Goal: Transaction & Acquisition: Download file/media

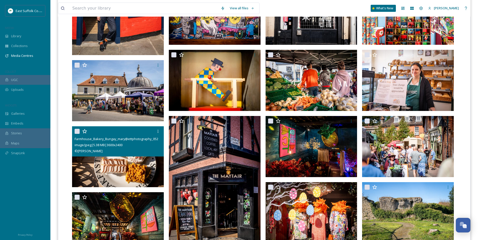
scroll to position [229, 0]
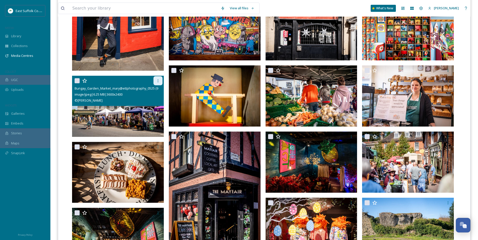
click at [157, 83] on div at bounding box center [158, 80] width 9 height 9
click at [148, 101] on span "Download" at bounding box center [151, 101] width 15 height 5
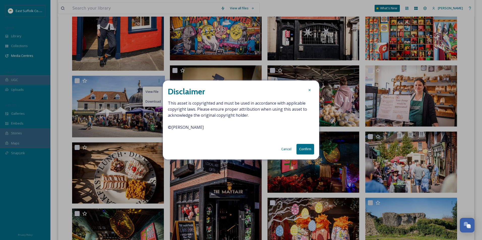
click at [298, 150] on button "Confirm" at bounding box center [305, 149] width 18 height 10
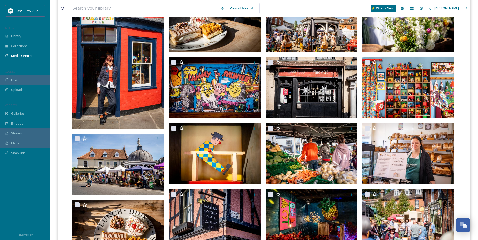
scroll to position [53, 0]
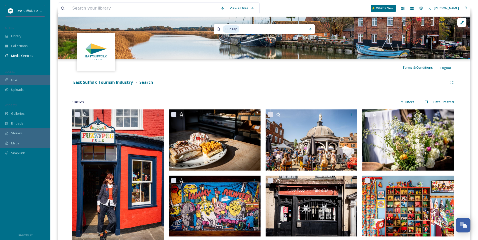
click at [243, 29] on input at bounding box center [270, 29] width 61 height 11
click at [244, 26] on input "Bung" at bounding box center [257, 29] width 69 height 11
type input "B"
type input "[PERSON_NAME] Market"
click at [309, 26] on div "Run Search" at bounding box center [310, 29] width 9 height 9
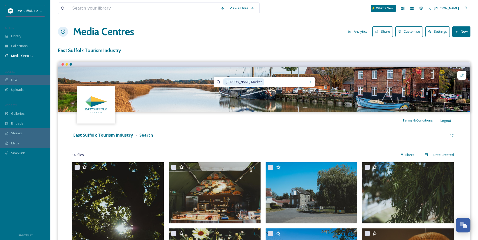
drag, startPoint x: 262, startPoint y: 111, endPoint x: 259, endPoint y: 45, distance: 65.9
click at [5, 40] on div "Library" at bounding box center [25, 36] width 50 height 10
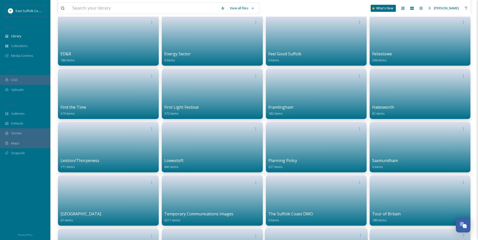
scroll to position [277, 0]
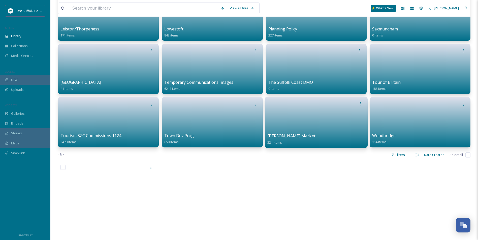
click at [292, 129] on link at bounding box center [316, 121] width 98 height 24
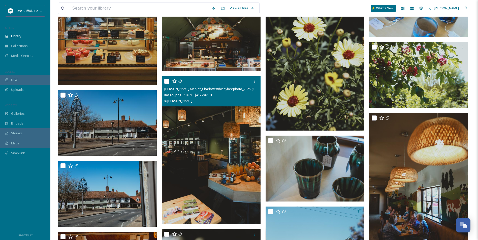
scroll to position [4059, 0]
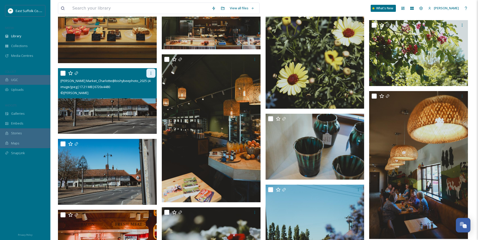
click at [149, 72] on icon at bounding box center [151, 73] width 4 height 4
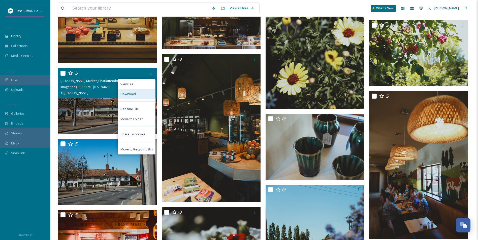
click at [143, 95] on div "Download" at bounding box center [136, 94] width 37 height 10
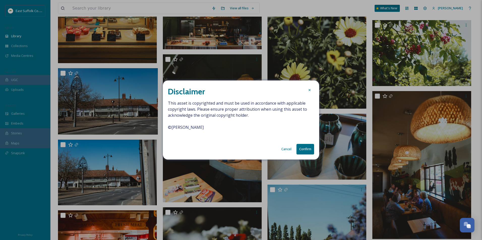
click at [304, 148] on button "Confirm" at bounding box center [305, 149] width 18 height 10
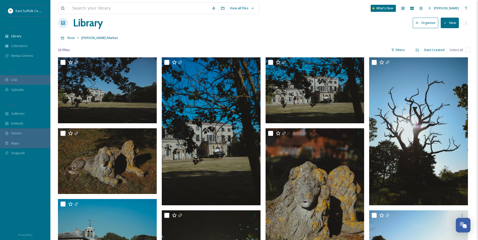
scroll to position [0, 0]
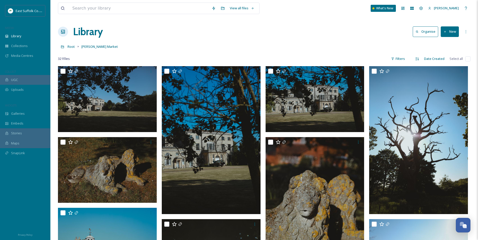
click at [74, 50] on div "Root [PERSON_NAME] Market" at bounding box center [264, 47] width 413 height 10
click at [72, 47] on span "Root" at bounding box center [71, 46] width 7 height 5
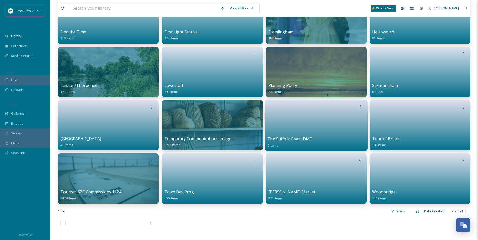
scroll to position [202, 0]
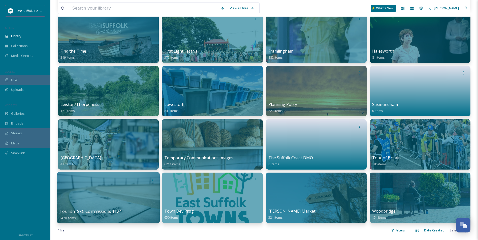
click at [117, 192] on div at bounding box center [108, 197] width 103 height 51
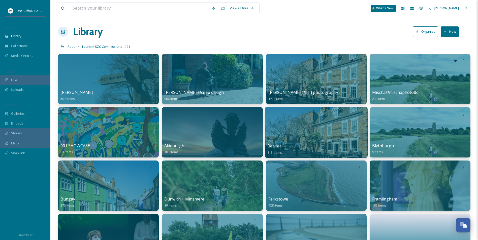
click at [328, 134] on div at bounding box center [316, 132] width 103 height 51
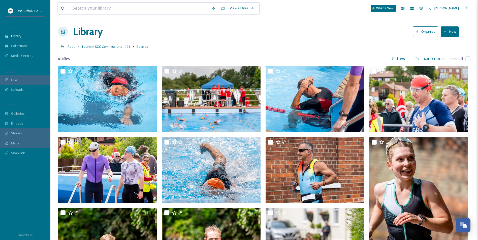
click at [117, 7] on input at bounding box center [139, 8] width 139 height 11
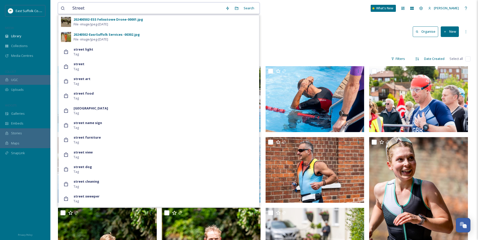
scroll to position [328, 0]
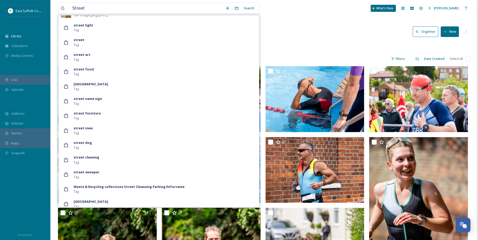
click at [286, 35] on div "Library Organise New" at bounding box center [264, 31] width 413 height 15
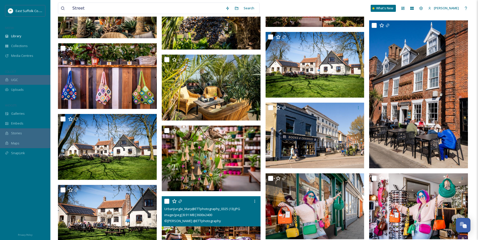
scroll to position [7568, 0]
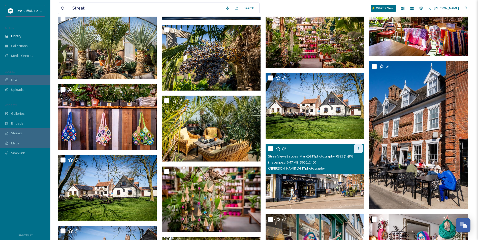
click at [359, 146] on div at bounding box center [358, 148] width 9 height 9
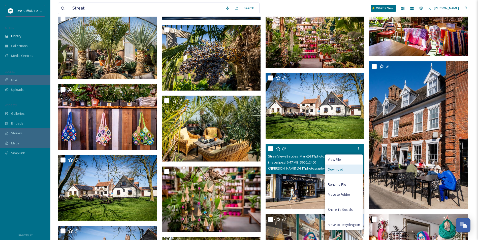
click at [331, 172] on span "Download" at bounding box center [335, 169] width 15 height 5
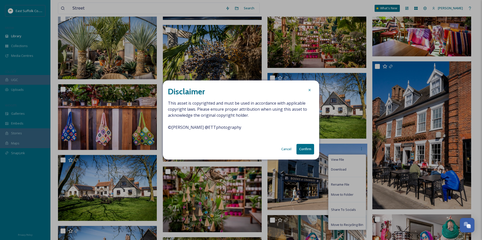
click at [307, 150] on button "Confirm" at bounding box center [305, 149] width 18 height 10
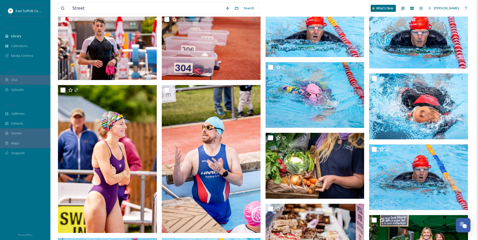
scroll to position [0, 0]
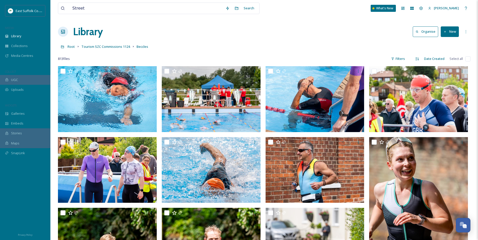
drag, startPoint x: 87, startPoint y: 140, endPoint x: 125, endPoint y: -6, distance: 150.5
click at [117, 49] on span "Tourism SZC Commissions 1124" at bounding box center [105, 46] width 49 height 5
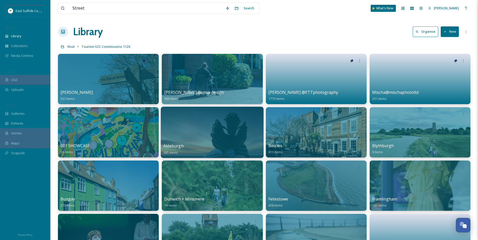
click at [214, 130] on div at bounding box center [212, 132] width 103 height 51
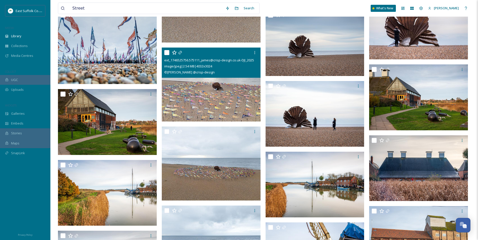
scroll to position [6779, 0]
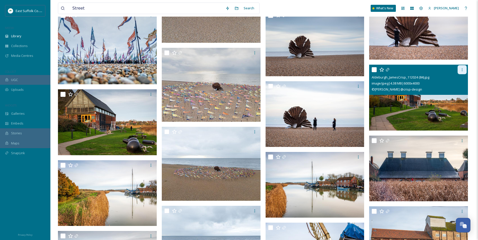
click at [461, 71] on icon at bounding box center [462, 70] width 4 height 4
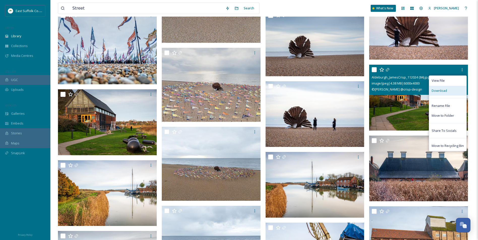
click at [439, 91] on span "Download" at bounding box center [439, 90] width 15 height 5
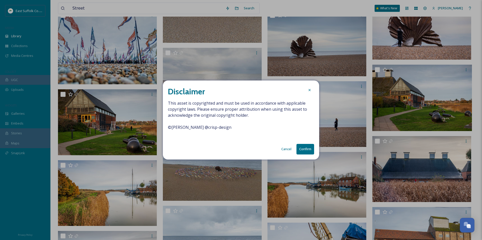
click at [300, 147] on button "Confirm" at bounding box center [305, 149] width 18 height 10
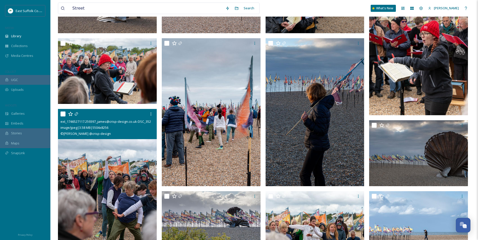
scroll to position [0, 0]
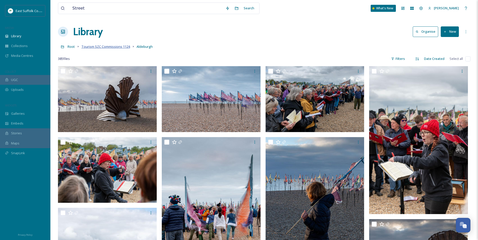
click at [114, 46] on span "Tourism SZC Commissions 1124" at bounding box center [105, 46] width 49 height 5
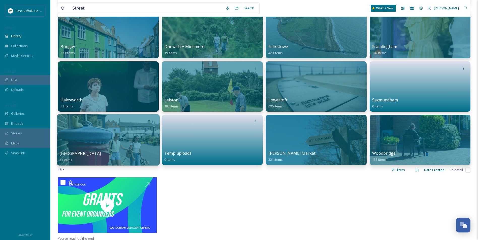
scroll to position [151, 0]
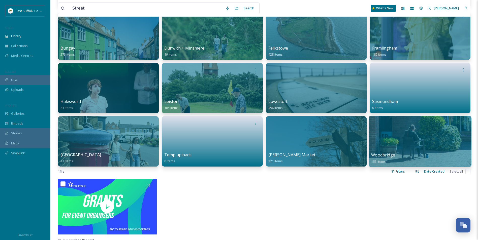
click at [406, 148] on div at bounding box center [420, 141] width 103 height 51
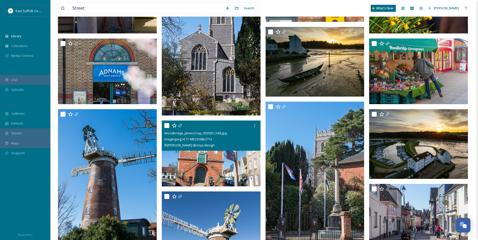
scroll to position [353, 0]
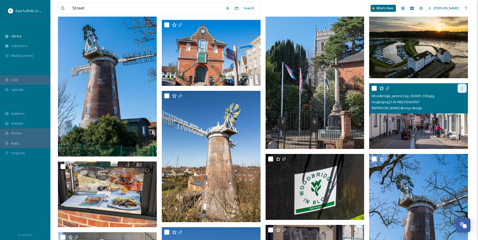
click at [459, 92] on div at bounding box center [462, 88] width 9 height 9
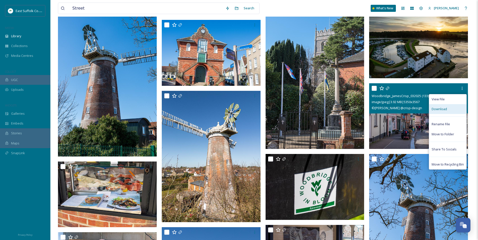
click at [448, 106] on div "Download" at bounding box center [447, 109] width 37 height 10
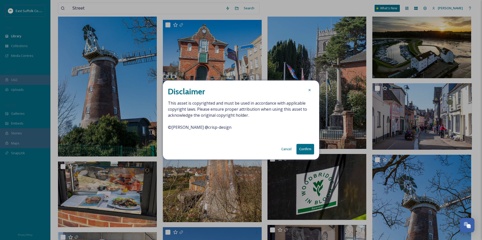
click at [300, 146] on button "Confirm" at bounding box center [305, 149] width 18 height 10
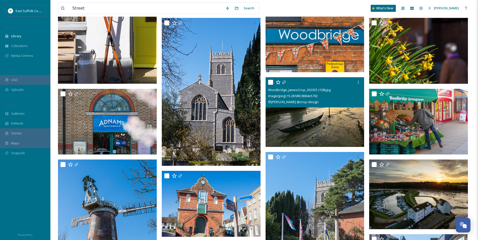
scroll to position [0, 0]
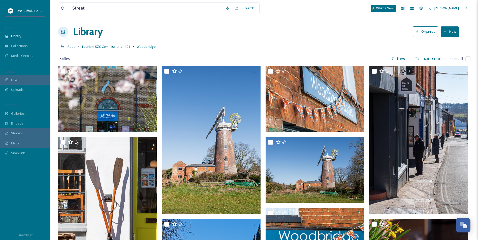
drag, startPoint x: 301, startPoint y: 136, endPoint x: 269, endPoint y: -8, distance: 147.8
click at [118, 44] on link "Tourism SZC Commissions 1124" at bounding box center [105, 47] width 49 height 6
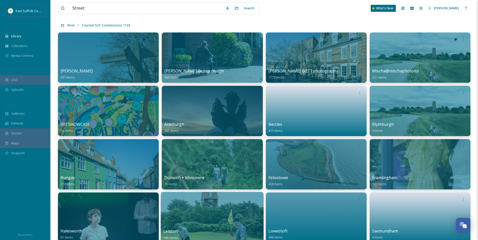
scroll to position [50, 0]
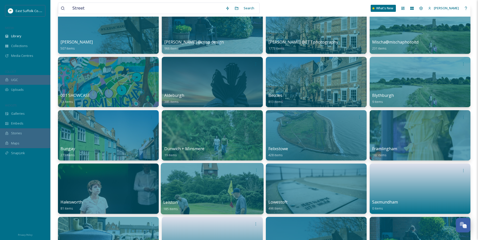
click at [206, 190] on div at bounding box center [212, 188] width 103 height 51
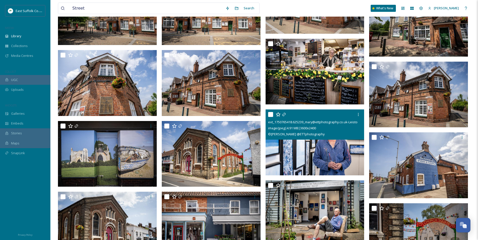
scroll to position [2342, 0]
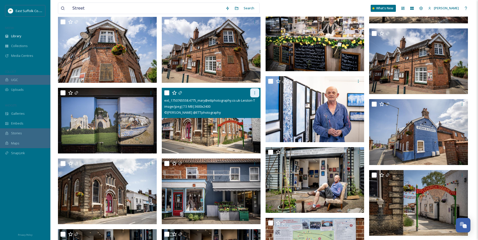
click at [252, 96] on div at bounding box center [254, 92] width 9 height 9
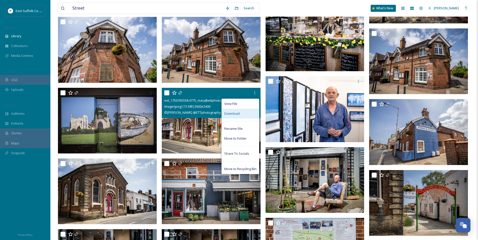
click at [237, 115] on span "Download" at bounding box center [231, 113] width 15 height 5
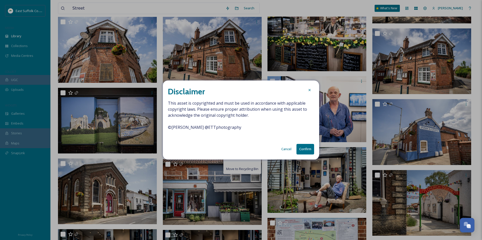
click at [312, 150] on button "Confirm" at bounding box center [305, 149] width 18 height 10
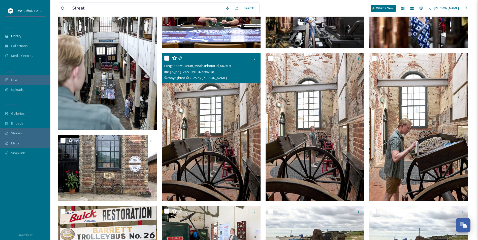
scroll to position [0, 0]
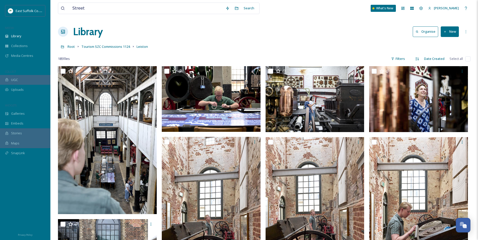
drag, startPoint x: 93, startPoint y: 47, endPoint x: 93, endPoint y: 50, distance: 2.5
click at [94, 47] on span "Tourism SZC Commissions 1124" at bounding box center [105, 46] width 49 height 5
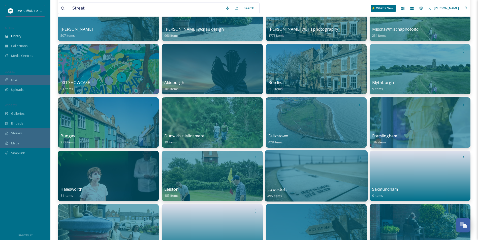
scroll to position [76, 0]
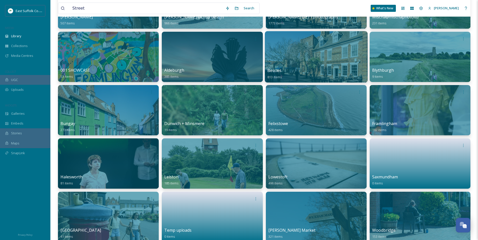
click at [342, 157] on div at bounding box center [316, 164] width 101 height 50
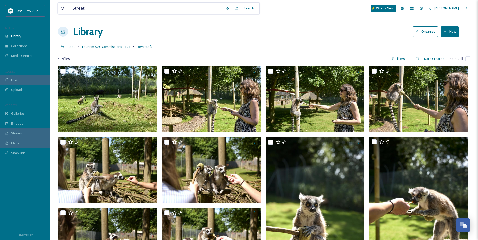
click at [99, 7] on input "Street" at bounding box center [146, 8] width 153 height 11
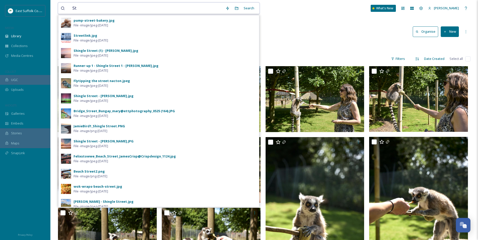
type input "S"
click at [308, 46] on div "Root Tourism SZC Commissions 1124 Lowestoft" at bounding box center [264, 47] width 413 height 10
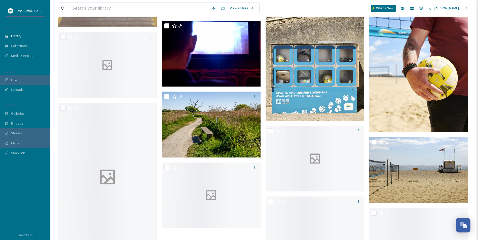
scroll to position [1008, 0]
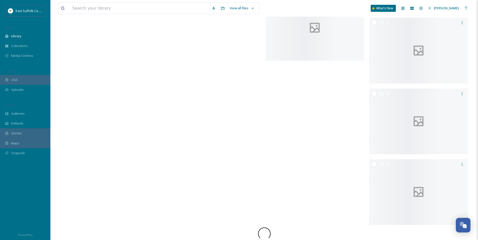
drag, startPoint x: 279, startPoint y: 63, endPoint x: 265, endPoint y: 181, distance: 119.1
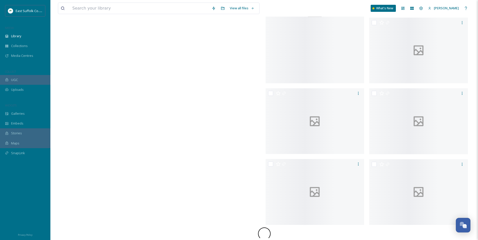
drag, startPoint x: 203, startPoint y: 75, endPoint x: 218, endPoint y: 137, distance: 63.6
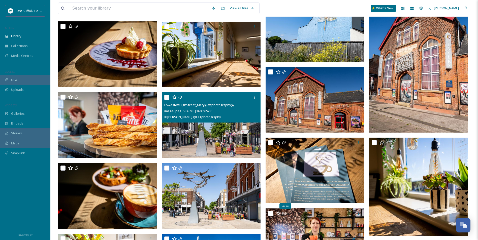
scroll to position [2724, 0]
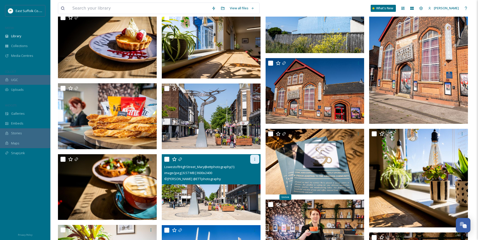
click at [251, 161] on div at bounding box center [254, 159] width 9 height 9
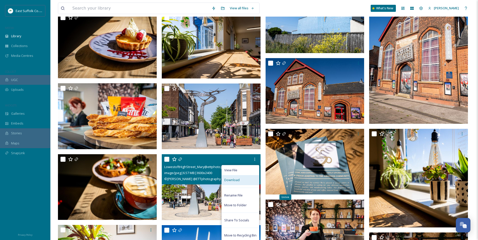
click at [242, 180] on div "Download" at bounding box center [240, 180] width 37 height 10
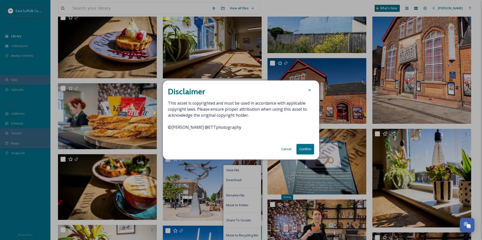
click at [306, 150] on button "Confirm" at bounding box center [305, 149] width 18 height 10
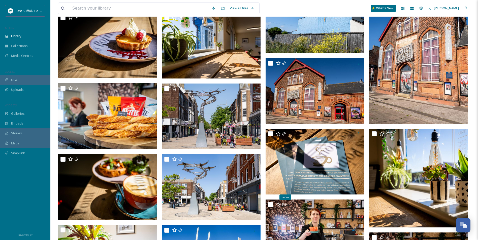
scroll to position [0, 0]
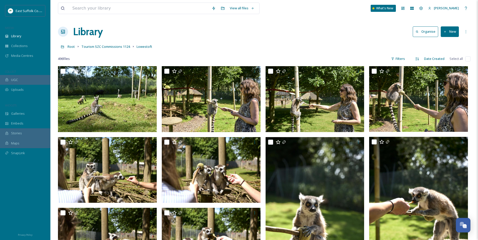
drag, startPoint x: 305, startPoint y: 144, endPoint x: 233, endPoint y: 46, distance: 121.5
click at [93, 45] on span "Tourism SZC Commissions 1124" at bounding box center [105, 46] width 49 height 5
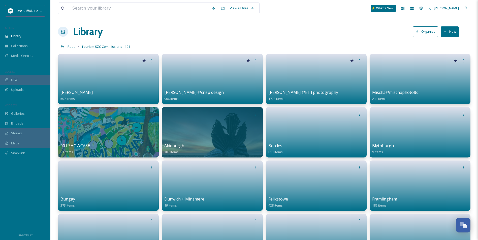
click at [75, 45] on div "Root Tourism SZC Commissions 1124" at bounding box center [264, 47] width 413 height 10
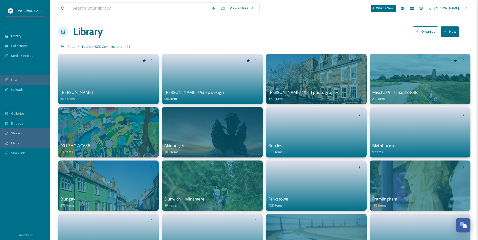
click at [73, 47] on span "Root" at bounding box center [71, 46] width 7 height 5
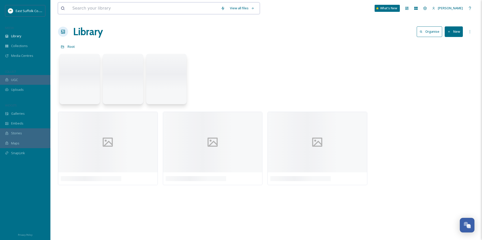
click at [143, 6] on input at bounding box center [144, 8] width 148 height 11
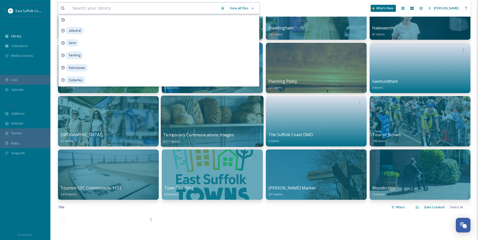
scroll to position [227, 0]
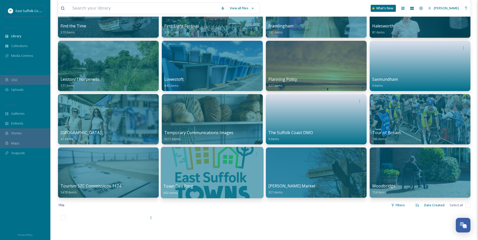
click at [197, 166] on div at bounding box center [212, 172] width 103 height 51
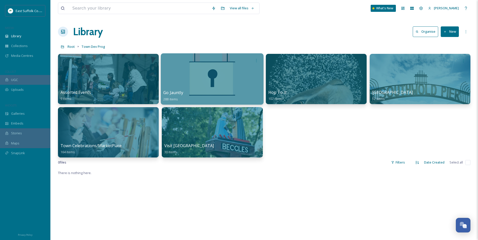
click at [198, 83] on div at bounding box center [212, 78] width 103 height 51
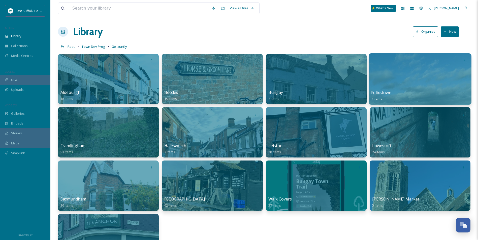
click at [434, 75] on div at bounding box center [420, 78] width 103 height 51
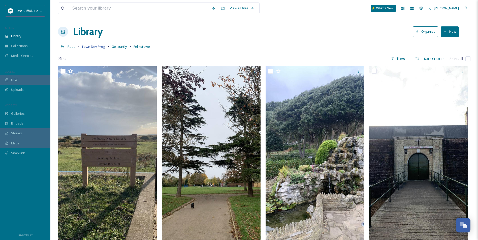
click at [92, 47] on span "Town Dev Prog" at bounding box center [93, 46] width 24 height 5
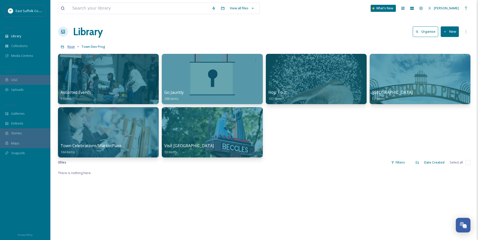
click at [69, 48] on span "Root" at bounding box center [71, 46] width 7 height 5
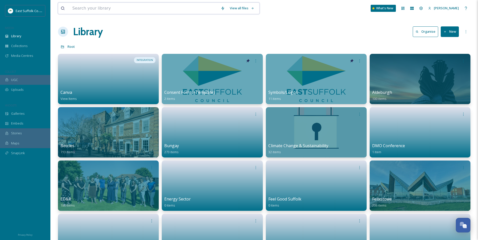
click at [129, 6] on input at bounding box center [144, 8] width 148 height 11
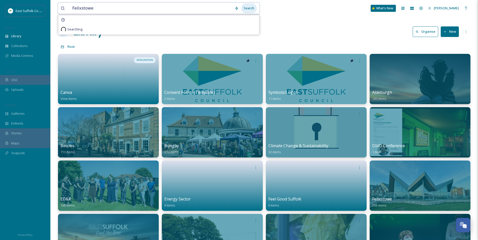
type input "Felixstowe"
click at [253, 11] on div "Search" at bounding box center [249, 8] width 16 height 10
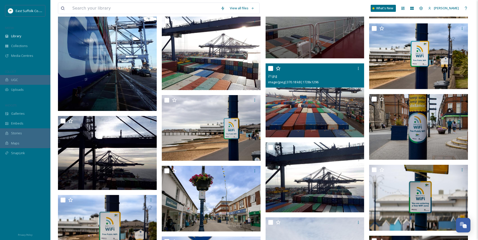
scroll to position [7588, 0]
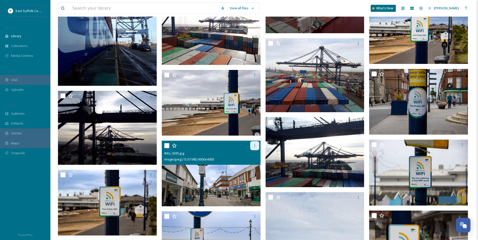
click at [256, 146] on icon at bounding box center [255, 146] width 4 height 4
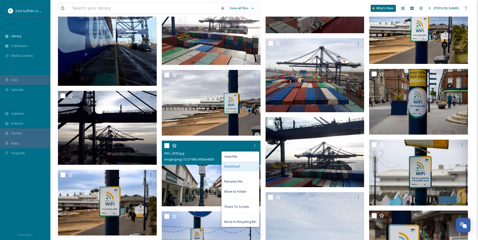
click at [239, 167] on div "Download" at bounding box center [240, 167] width 37 height 10
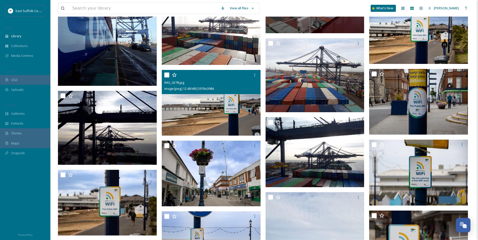
click at [221, 108] on img at bounding box center [211, 103] width 99 height 66
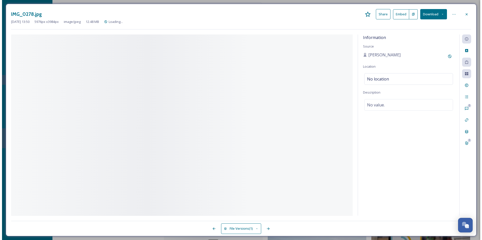
scroll to position [7534, 0]
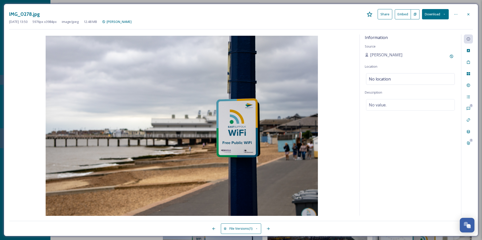
click at [442, 15] on button "Download" at bounding box center [435, 14] width 27 height 10
click at [466, 87] on icon at bounding box center [468, 85] width 4 height 4
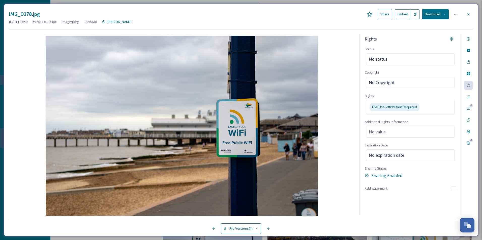
click at [439, 15] on button "Download" at bounding box center [435, 14] width 27 height 10
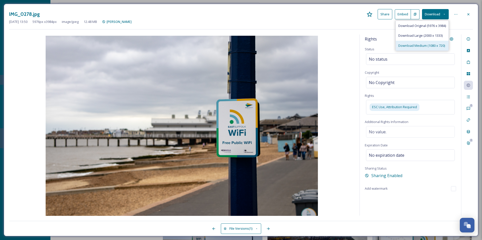
click at [416, 44] on span "Download Medium (1080 x 720)" at bounding box center [421, 45] width 47 height 5
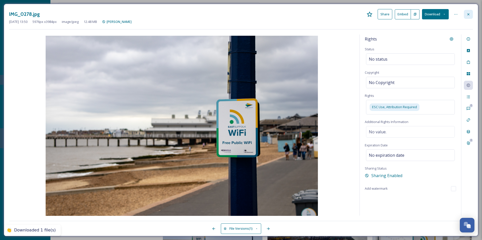
click at [468, 16] on icon at bounding box center [468, 14] width 4 height 4
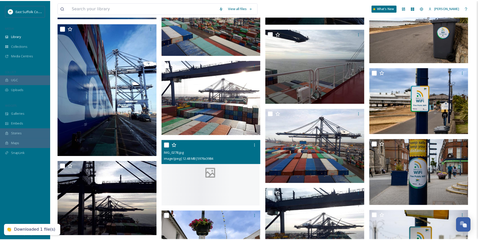
scroll to position [7588, 0]
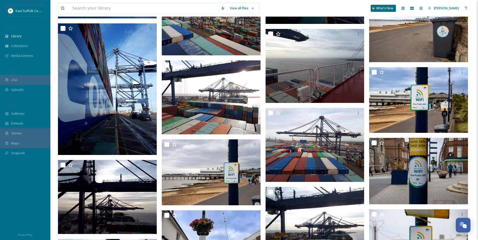
drag, startPoint x: 29, startPoint y: 172, endPoint x: 28, endPoint y: 174, distance: 2.7
click at [29, 174] on div at bounding box center [25, 198] width 50 height 64
